Goal: Find specific page/section: Find specific page/section

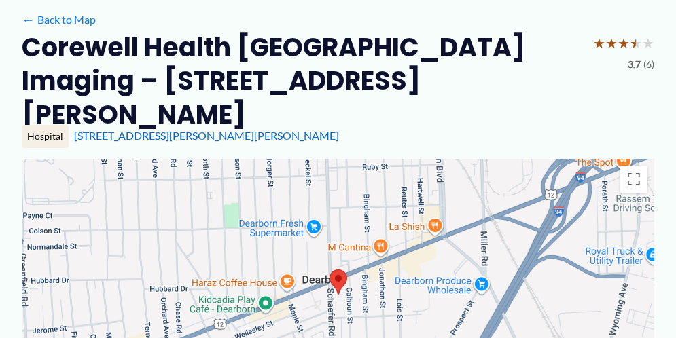
scroll to position [204, 0]
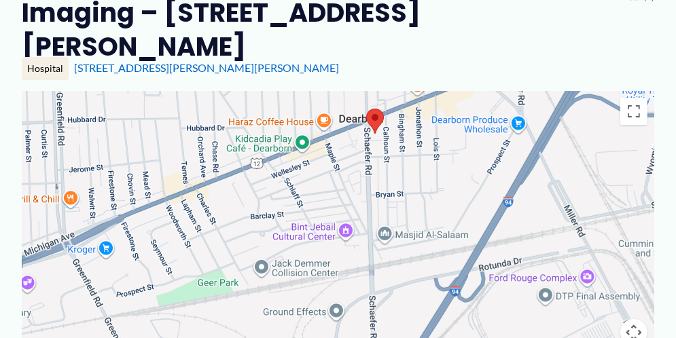
drag, startPoint x: 387, startPoint y: 229, endPoint x: 424, endPoint y: 136, distance: 100.0
click at [424, 136] on div at bounding box center [338, 227] width 632 height 272
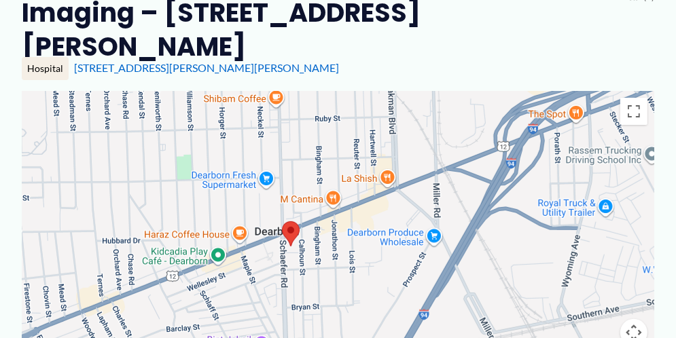
drag, startPoint x: 410, startPoint y: 218, endPoint x: 319, endPoint y: 316, distance: 133.6
click at [323, 320] on div at bounding box center [338, 227] width 632 height 272
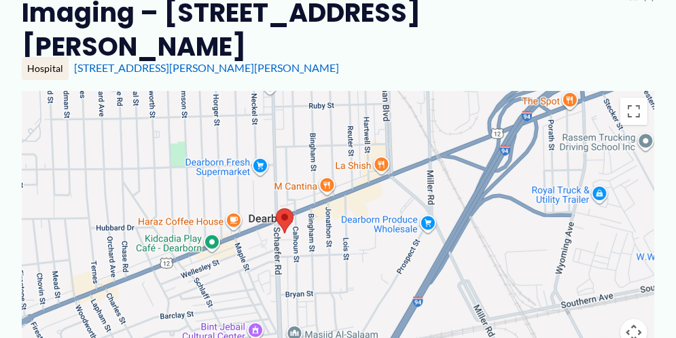
click at [170, 229] on div at bounding box center [338, 227] width 632 height 272
drag, startPoint x: 627, startPoint y: 303, endPoint x: 615, endPoint y: 297, distance: 13.7
click at [625, 319] on button "Map camera controls" at bounding box center [633, 332] width 27 height 27
click at [572, 319] on button "Move down" at bounding box center [565, 332] width 27 height 27
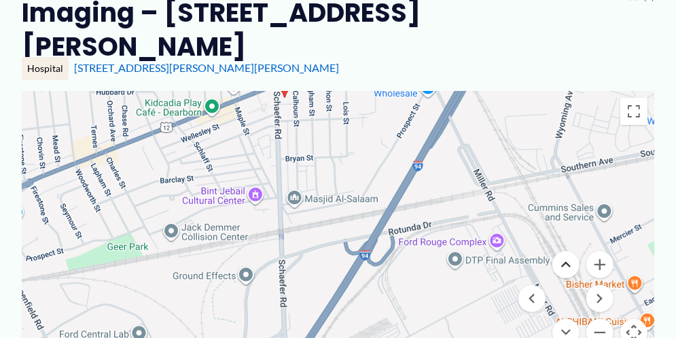
click at [561, 251] on button "Move up" at bounding box center [565, 264] width 27 height 27
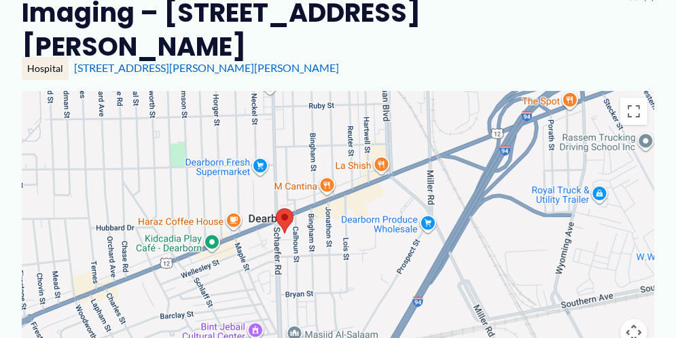
click at [276, 208] on area at bounding box center [276, 208] width 0 height 0
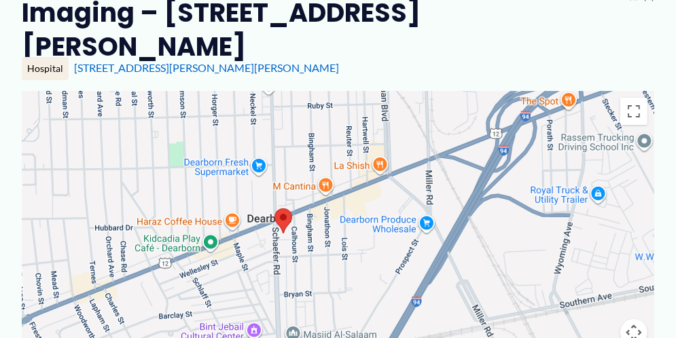
click at [274, 208] on area at bounding box center [274, 208] width 0 height 0
